Goal: Task Accomplishment & Management: Understand process/instructions

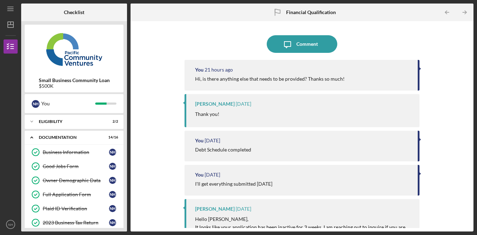
scroll to position [182, 0]
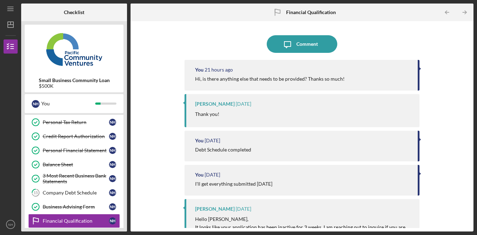
scroll to position [170, 0]
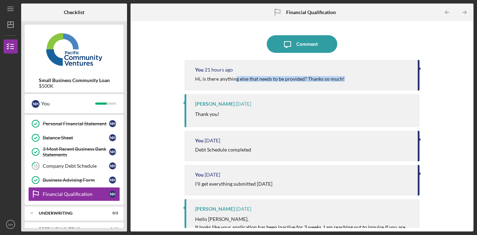
drag, startPoint x: 229, startPoint y: 82, endPoint x: 234, endPoint y: 81, distance: 4.7
click at [234, 81] on div "You 21 hours ago Hi, is there anything else that needs to be provided? Thanks s…" at bounding box center [301, 75] width 235 height 31
drag, startPoint x: 234, startPoint y: 81, endPoint x: 260, endPoint y: 85, distance: 26.0
click at [234, 81] on div "Hi, is there anything else that needs to be provided? Thanks so much!" at bounding box center [269, 79] width 149 height 6
click at [310, 84] on div "You 21 hours ago Hi, is there anything else that needs to be provided? Thanks s…" at bounding box center [301, 75] width 235 height 31
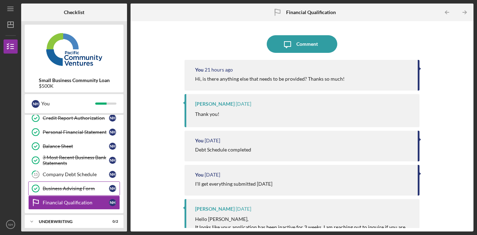
scroll to position [159, 0]
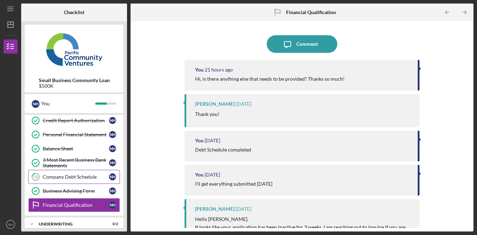
click at [78, 175] on div "Company Debt Schedule" at bounding box center [76, 177] width 66 height 6
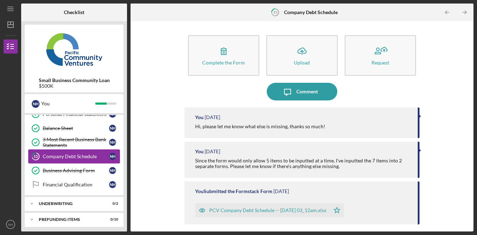
scroll to position [182, 0]
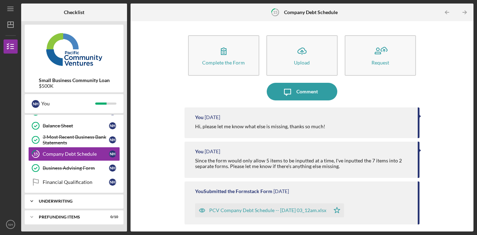
click at [94, 204] on div "Icon/Expander Underwriting 0 / 2" at bounding box center [74, 201] width 99 height 14
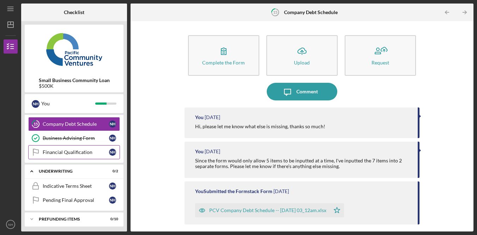
scroll to position [214, 0]
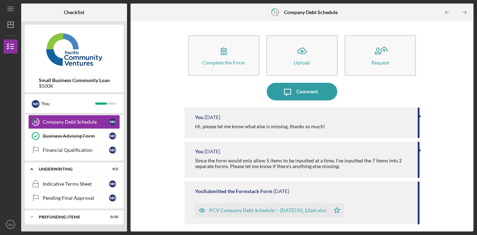
drag, startPoint x: 456, startPoint y: 147, endPoint x: 453, endPoint y: 152, distance: 5.9
click at [454, 152] on div "Complete the Form Form Icon/Upload Upload Request Icon/Message Comment You [DAT…" at bounding box center [302, 126] width 336 height 203
click at [462, 75] on div "Complete the Form Form Icon/Upload Upload Request Icon/Message Comment You [DAT…" at bounding box center [302, 126] width 336 height 203
